Goal: Complete application form

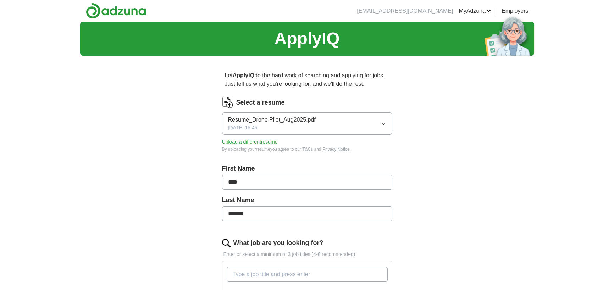
click at [253, 142] on button "Upload a different resume" at bounding box center [250, 141] width 56 height 7
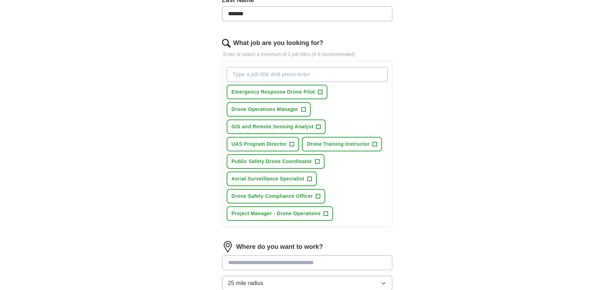
scroll to position [213, 0]
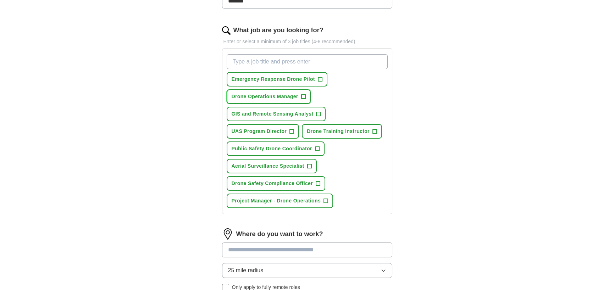
click at [251, 95] on span "Drone Operations Manager" at bounding box center [265, 96] width 67 height 7
click at [254, 110] on span "GIS and Remote Sensing Analyst" at bounding box center [273, 113] width 82 height 7
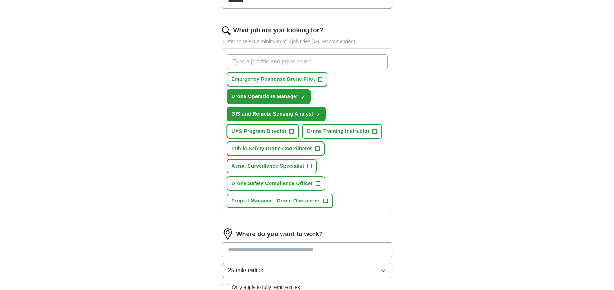
click at [258, 132] on span "UAS Program Director" at bounding box center [259, 131] width 55 height 7
click at [248, 148] on span "Public Safety Drone Coordinator" at bounding box center [272, 148] width 81 height 7
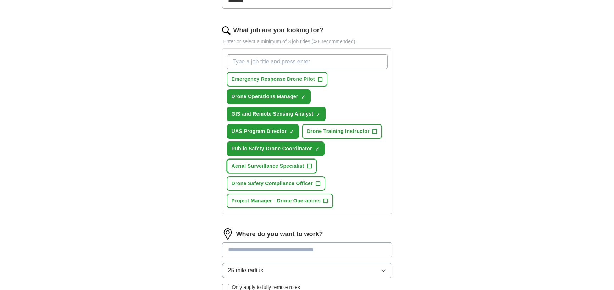
click at [255, 165] on span "Aerial Surveillance Specialist" at bounding box center [268, 165] width 73 height 7
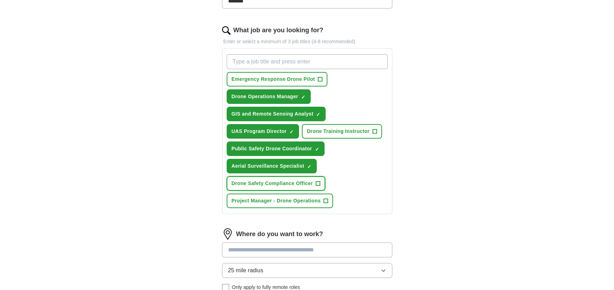
click at [258, 182] on span "Drone Safety Compliance Officer" at bounding box center [272, 183] width 81 height 7
click at [263, 198] on span "Project Manager - Drone Operations" at bounding box center [276, 200] width 89 height 7
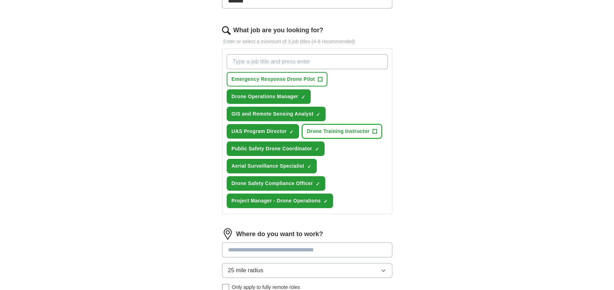
click at [341, 132] on span "Drone Training Instructor" at bounding box center [338, 131] width 63 height 7
click at [277, 78] on span "Emergency Response Drone Pilot" at bounding box center [273, 79] width 83 height 7
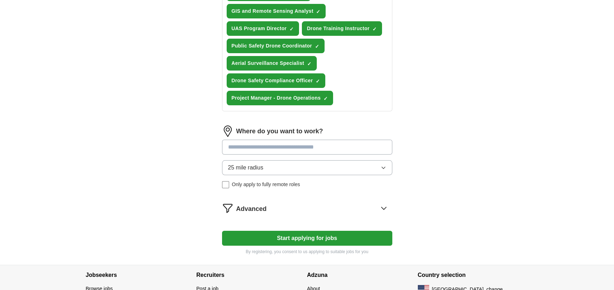
scroll to position [319, 0]
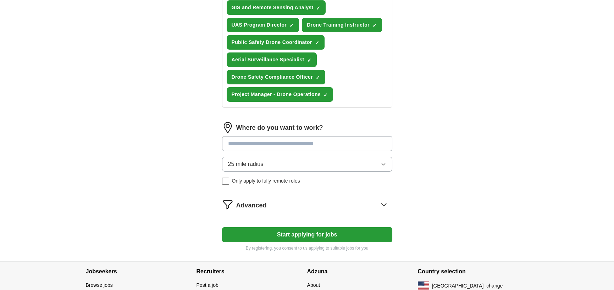
click at [266, 142] on input at bounding box center [307, 143] width 170 height 15
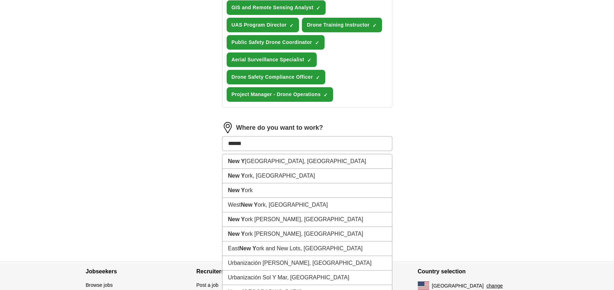
type input "*******"
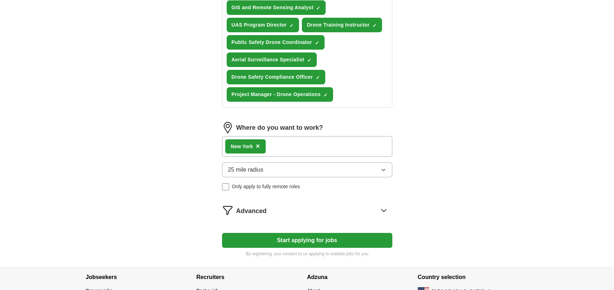
click at [274, 169] on button "25 mile radius" at bounding box center [307, 169] width 170 height 15
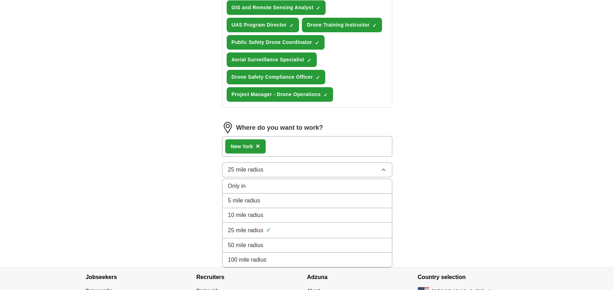
click at [266, 242] on div "50 mile radius" at bounding box center [307, 245] width 158 height 9
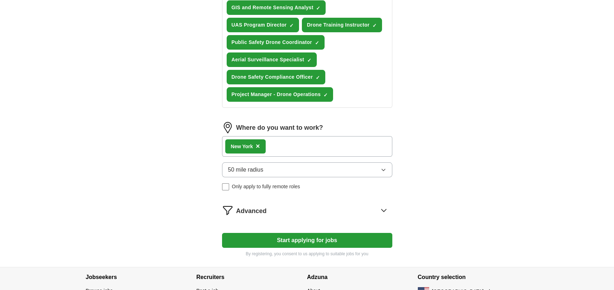
click at [383, 206] on icon at bounding box center [383, 210] width 11 height 11
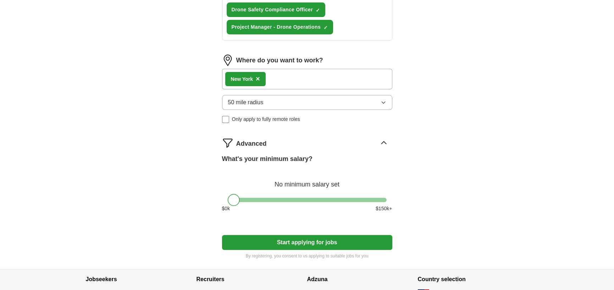
scroll to position [390, 0]
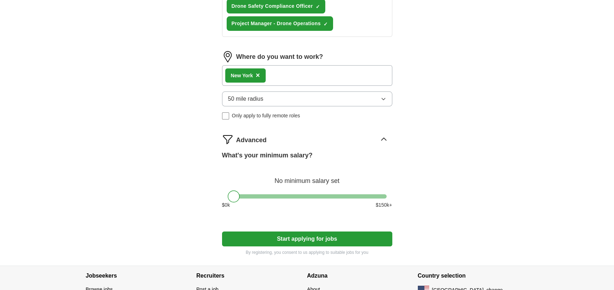
click at [289, 194] on div at bounding box center [307, 196] width 159 height 4
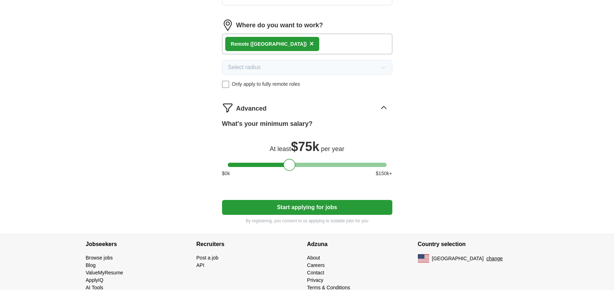
scroll to position [426, 0]
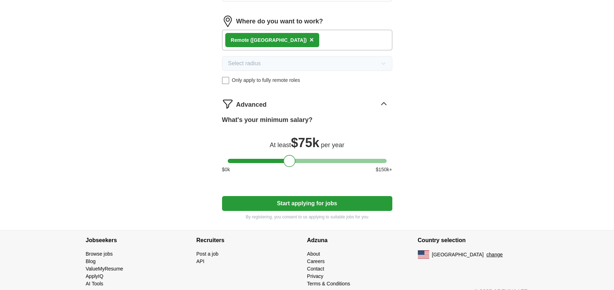
click at [299, 205] on button "Start applying for jobs" at bounding box center [307, 203] width 170 height 15
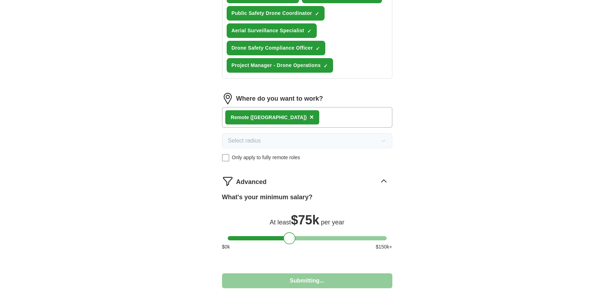
select select "**"
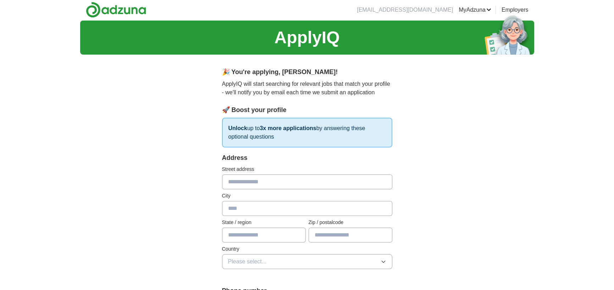
scroll to position [0, 0]
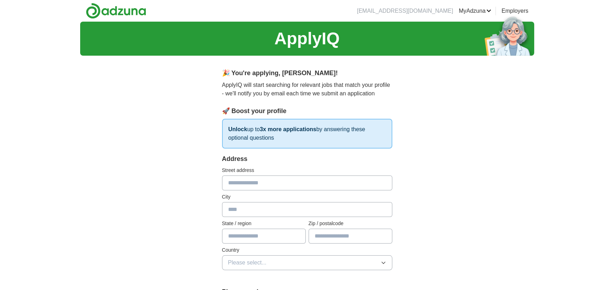
click at [271, 184] on input "text" at bounding box center [307, 183] width 170 height 15
type input "**********"
type input "*********"
type input "**"
type input "*****"
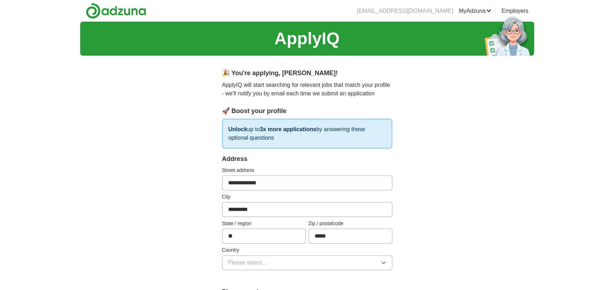
click at [382, 263] on icon "button" at bounding box center [384, 263] width 6 height 6
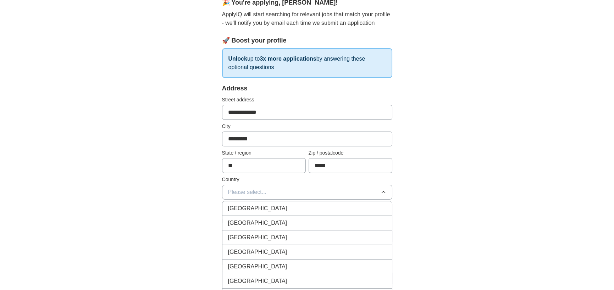
scroll to position [71, 0]
click at [256, 221] on span "[GEOGRAPHIC_DATA]" at bounding box center [257, 223] width 59 height 9
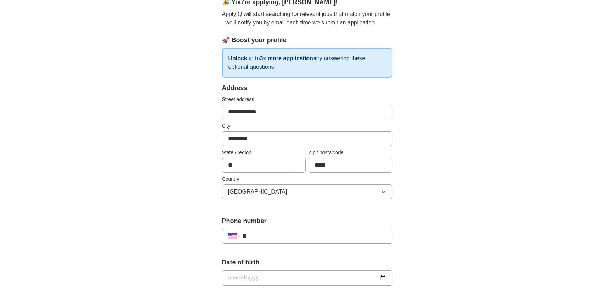
click at [255, 239] on input "**" at bounding box center [314, 236] width 144 height 9
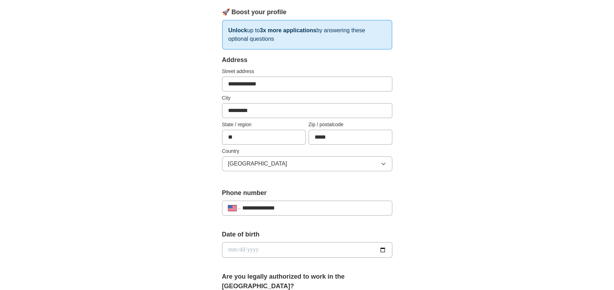
scroll to position [142, 0]
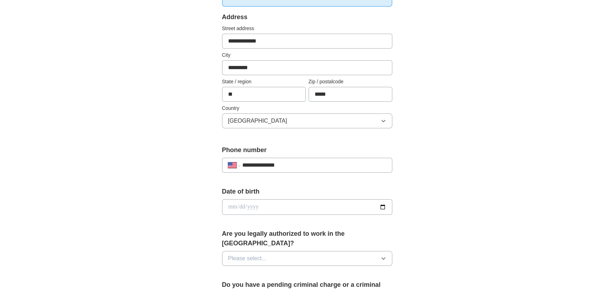
type input "**********"
click at [233, 206] on input "date" at bounding box center [307, 207] width 170 height 16
type input "**********"
click at [244, 251] on button "Please select..." at bounding box center [307, 258] width 170 height 15
click at [243, 271] on div "Yes" at bounding box center [307, 275] width 158 height 9
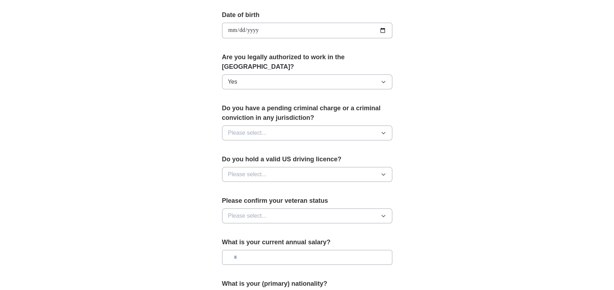
scroll to position [319, 0]
click at [377, 126] on button "Please select..." at bounding box center [307, 132] width 170 height 15
click at [373, 159] on div "No" at bounding box center [307, 163] width 158 height 9
click at [369, 166] on button "Please select..." at bounding box center [307, 173] width 170 height 15
click at [366, 186] on div "Yes" at bounding box center [307, 190] width 158 height 9
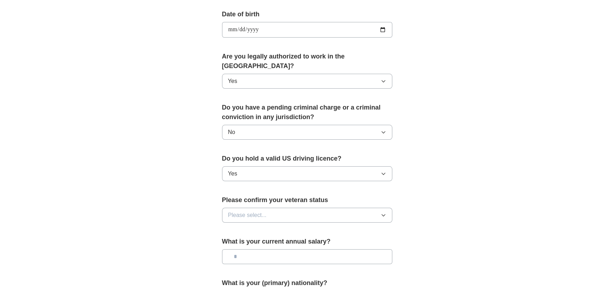
click at [362, 208] on button "Please select..." at bounding box center [307, 215] width 170 height 15
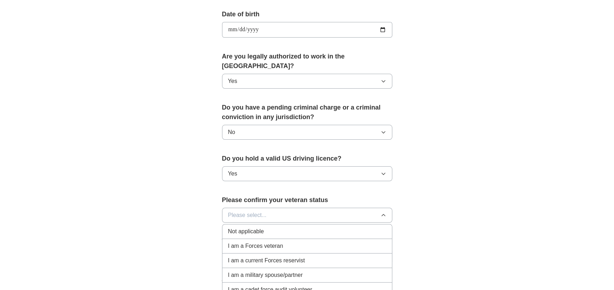
click at [257, 242] on span "I am a Forces veteran" at bounding box center [255, 246] width 55 height 9
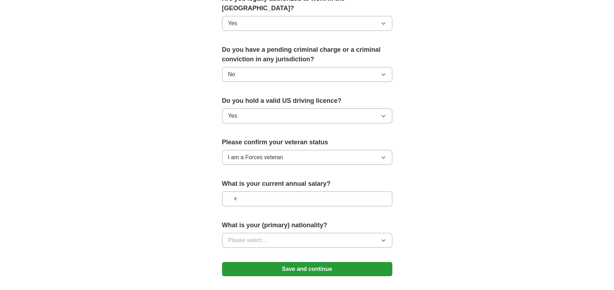
scroll to position [390, 0]
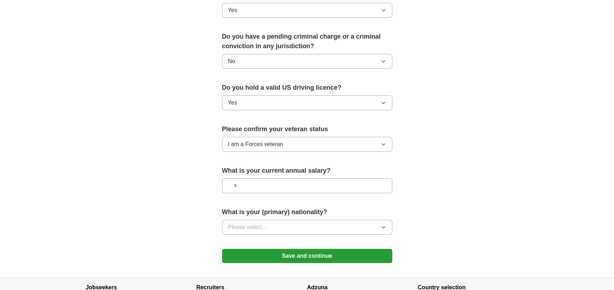
click at [324, 178] on input "text" at bounding box center [307, 185] width 170 height 15
type input "********"
click at [338, 220] on button "Please select..." at bounding box center [307, 227] width 170 height 15
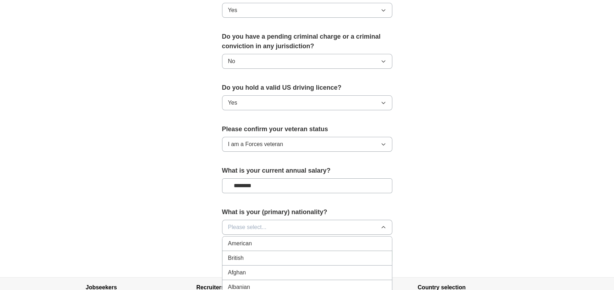
click at [274, 239] on div "American" at bounding box center [307, 243] width 158 height 9
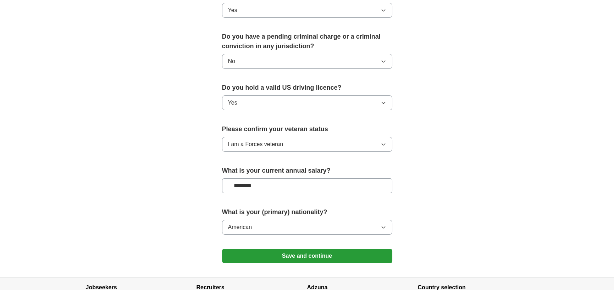
click at [292, 249] on button "Save and continue" at bounding box center [307, 256] width 170 height 14
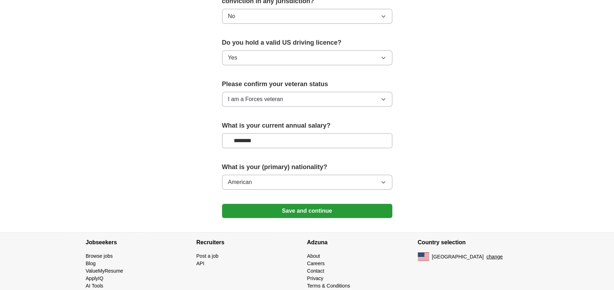
scroll to position [438, 0]
